Goal: Information Seeking & Learning: Learn about a topic

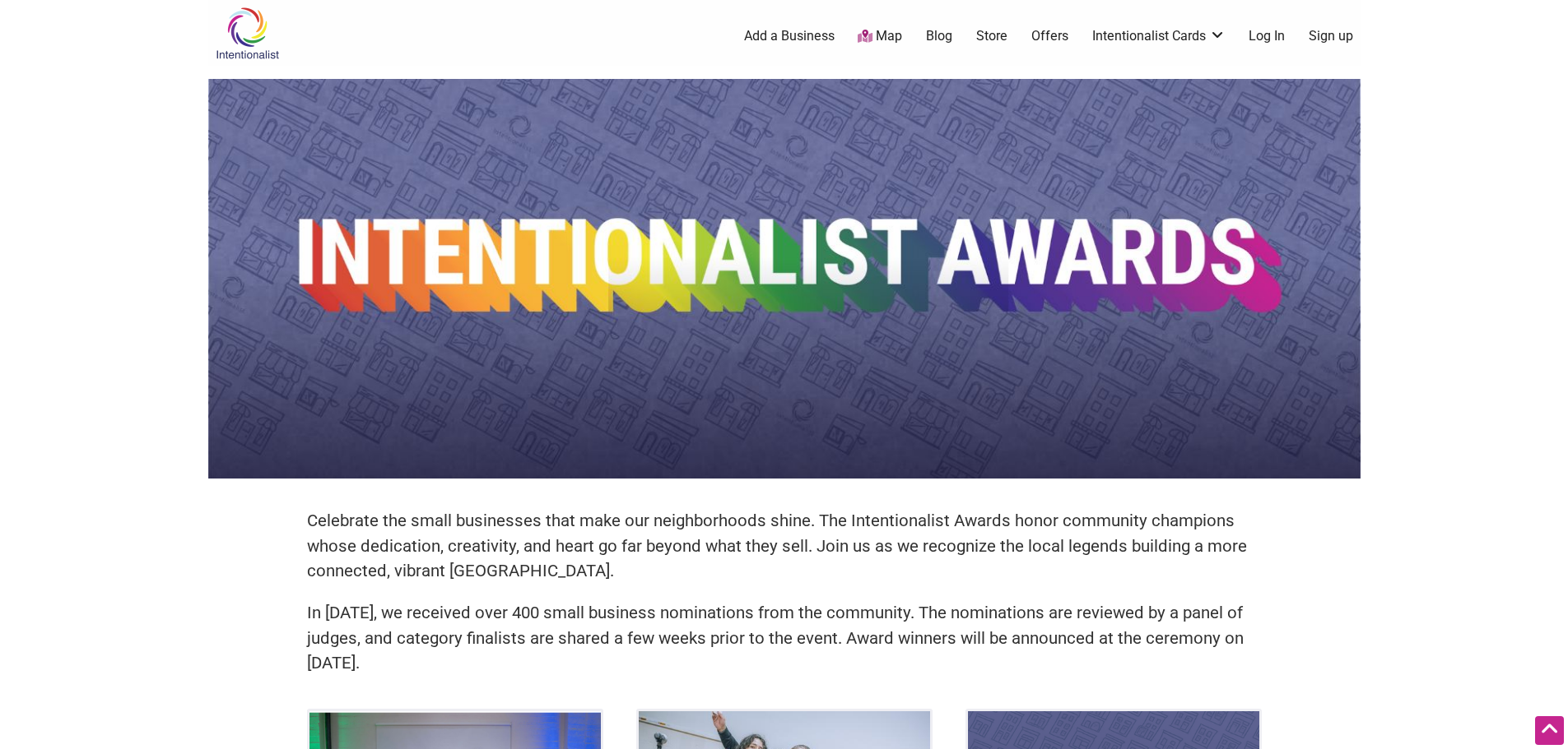
scroll to position [411, 0]
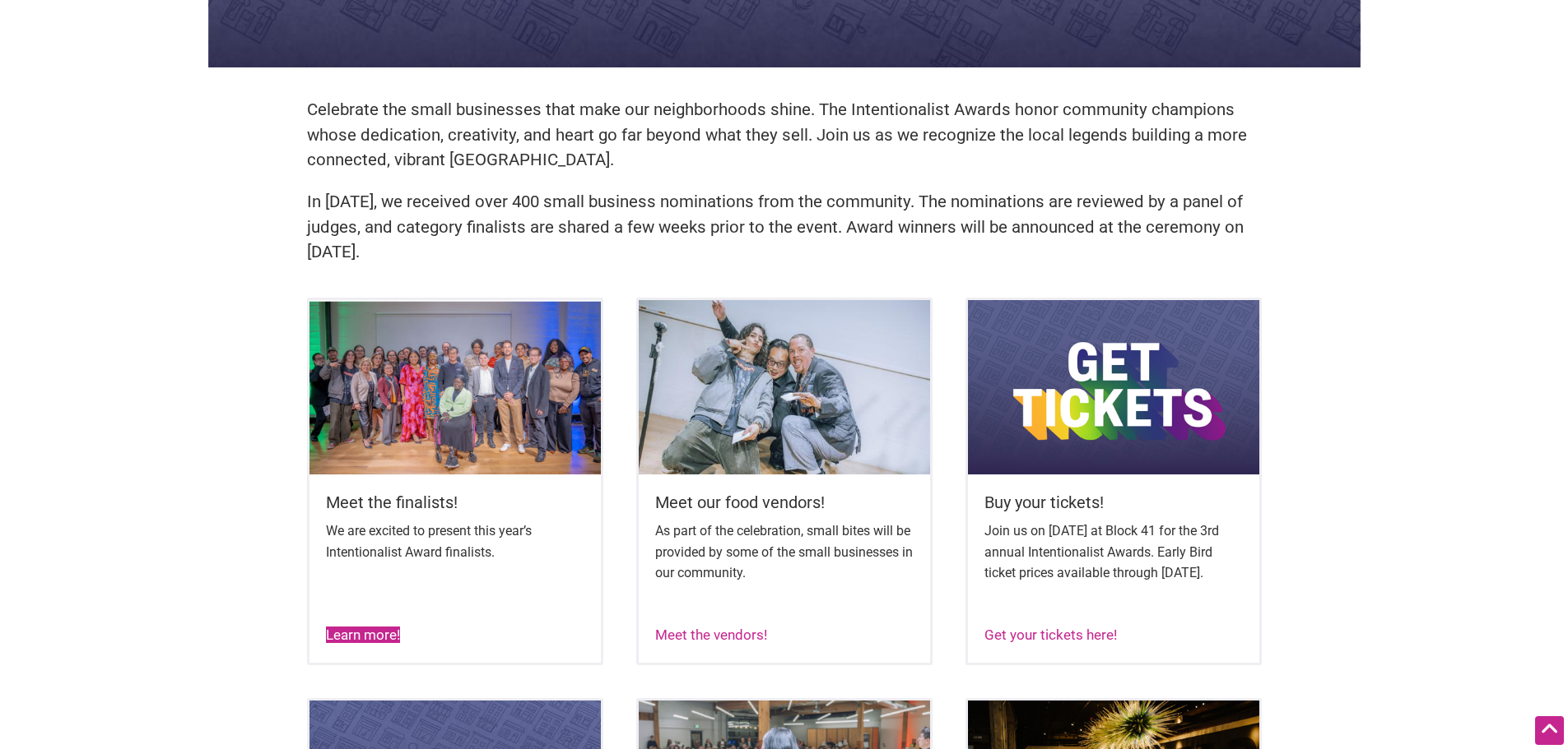
click at [377, 643] on link "Learn more!" at bounding box center [362, 635] width 74 height 17
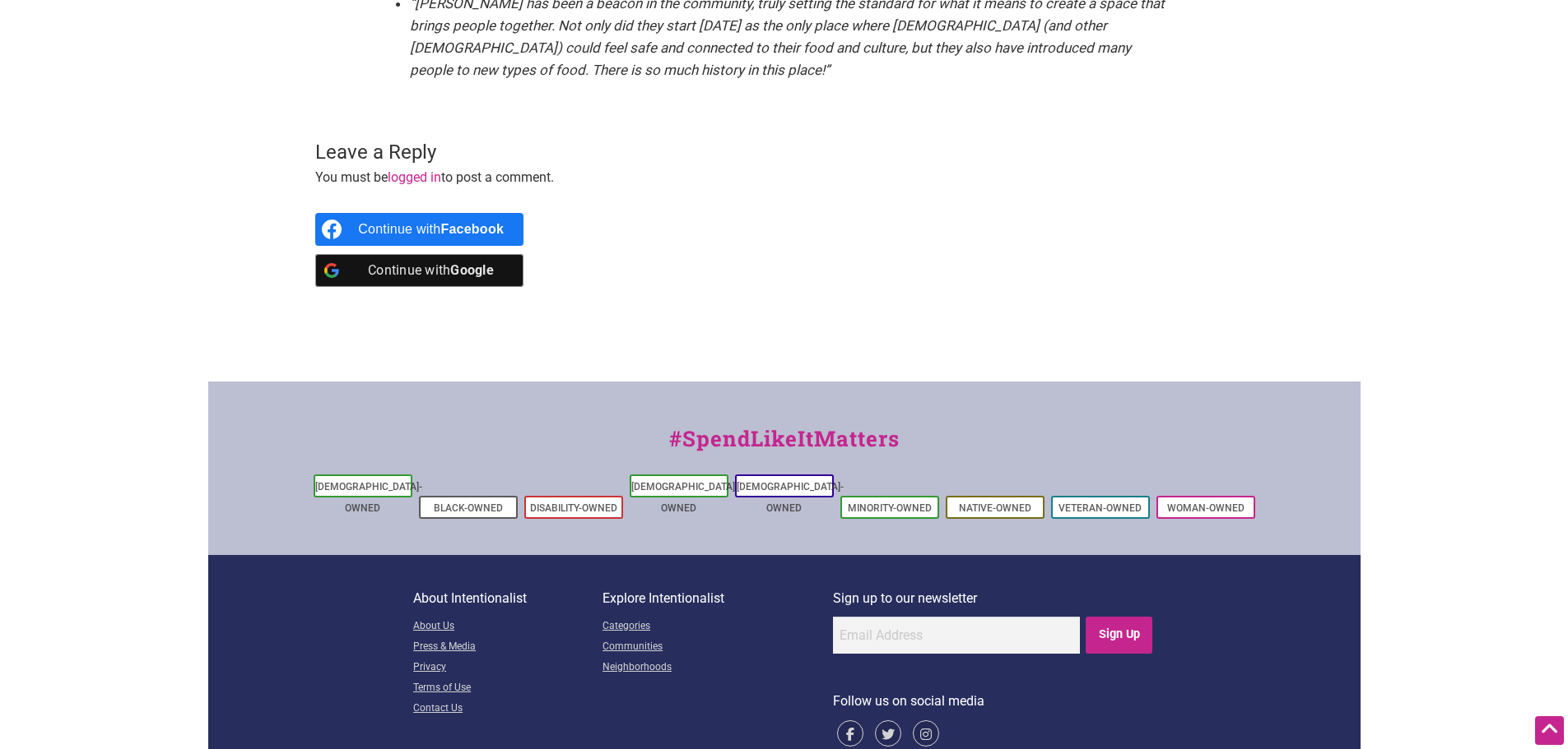
scroll to position [3417, 0]
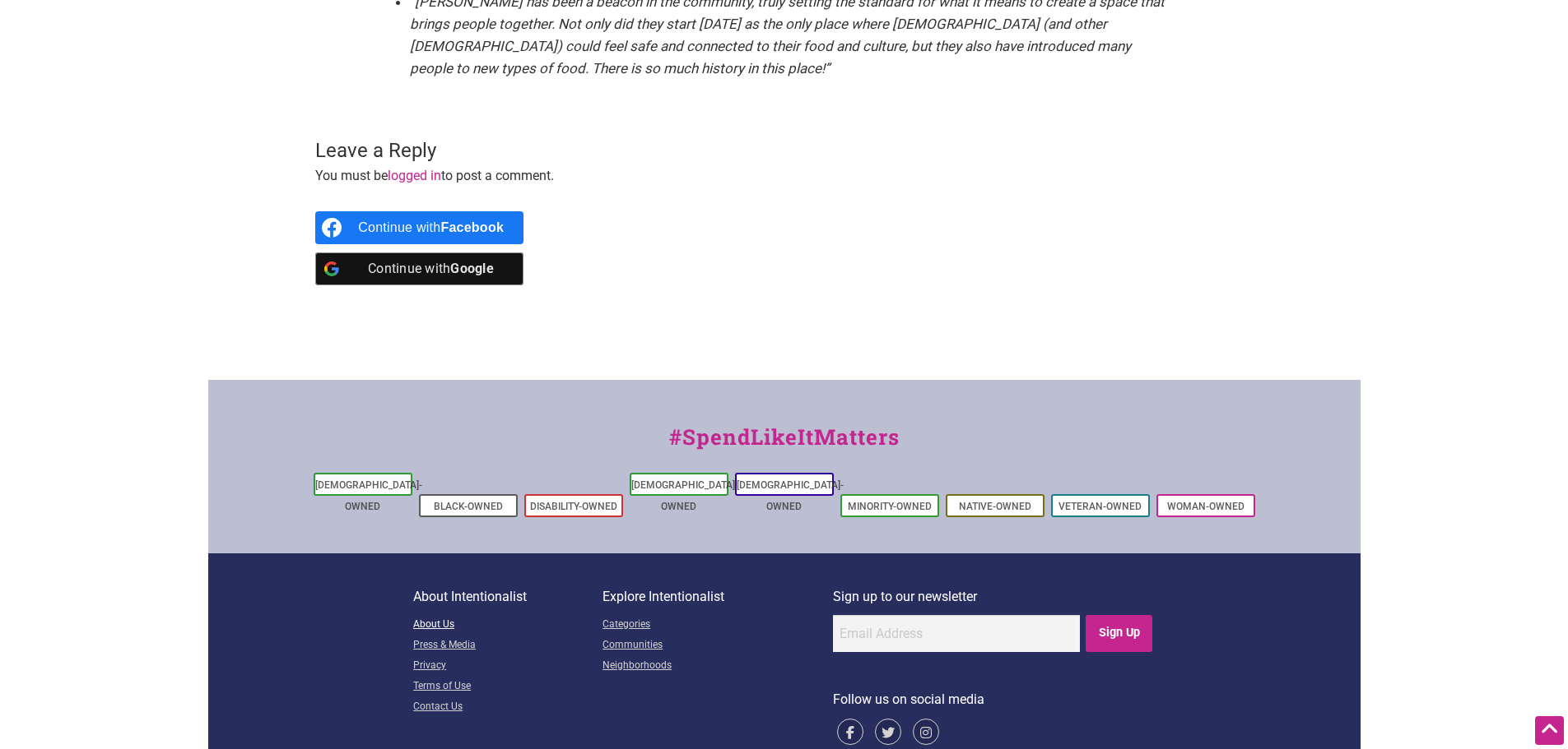
click at [441, 615] on link "About Us" at bounding box center [508, 625] width 189 height 21
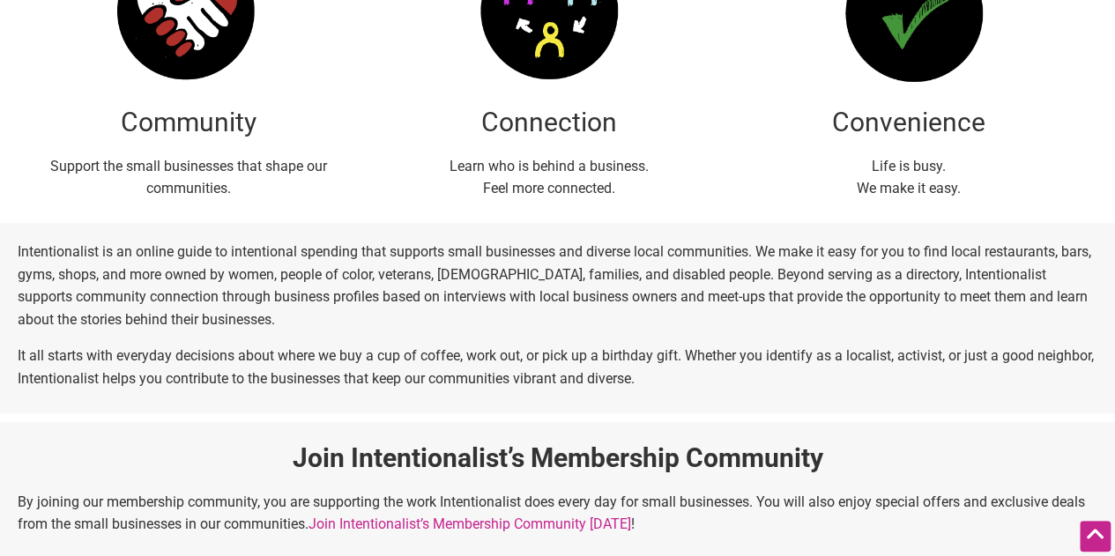
scroll to position [434, 0]
